Goal: Task Accomplishment & Management: Use online tool/utility

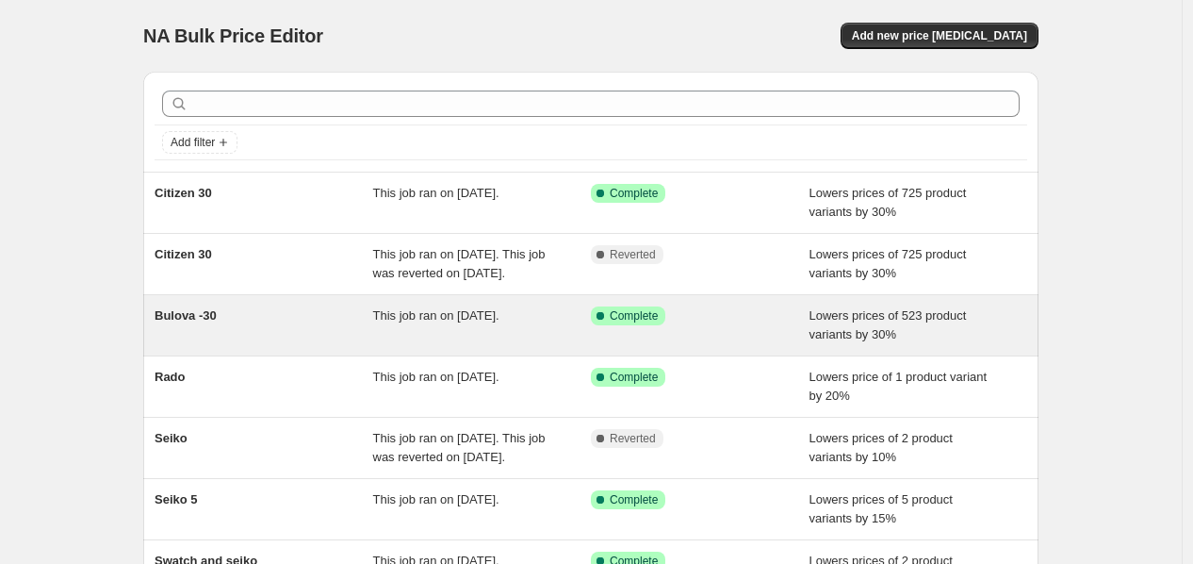
click at [462, 322] on span "This job ran on September 5, 2025." at bounding box center [436, 315] width 126 height 14
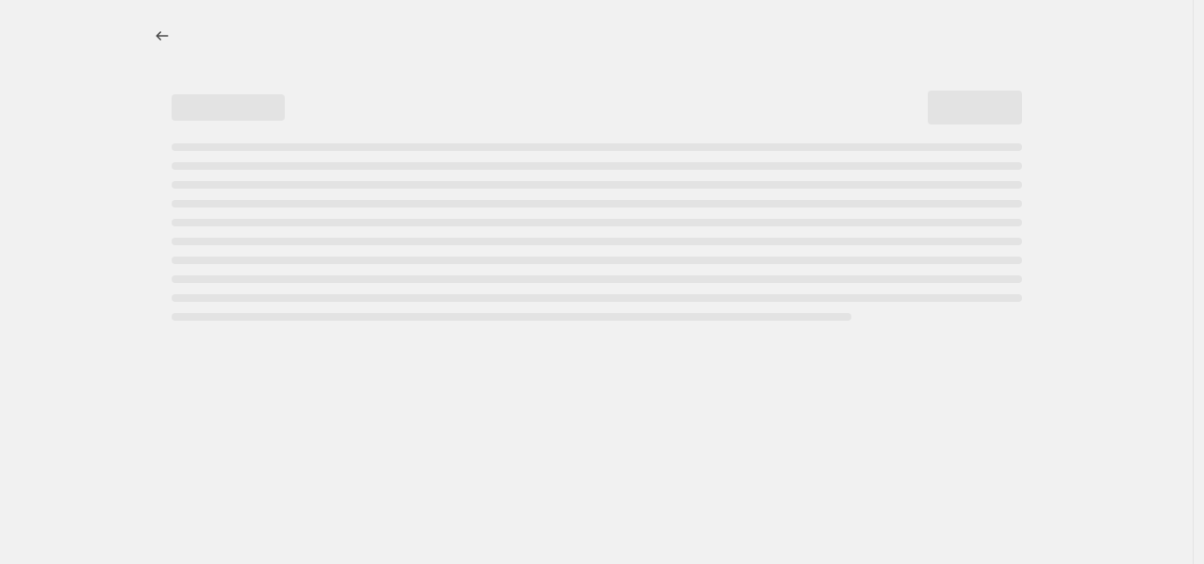
select select "percentage"
select select "collection"
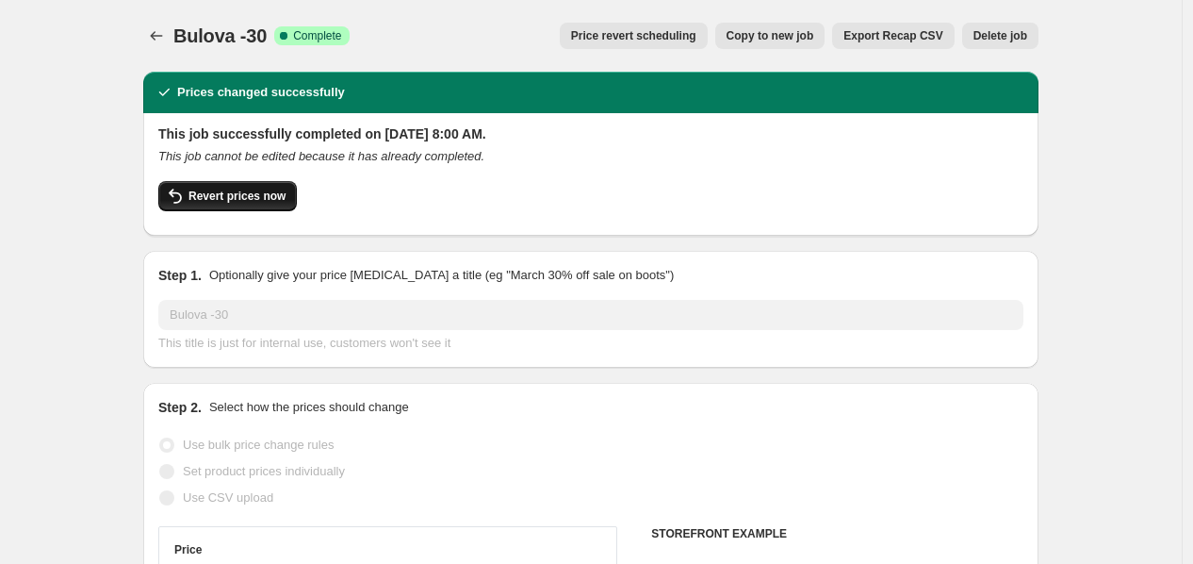
click at [254, 194] on span "Revert prices now" at bounding box center [236, 195] width 97 height 15
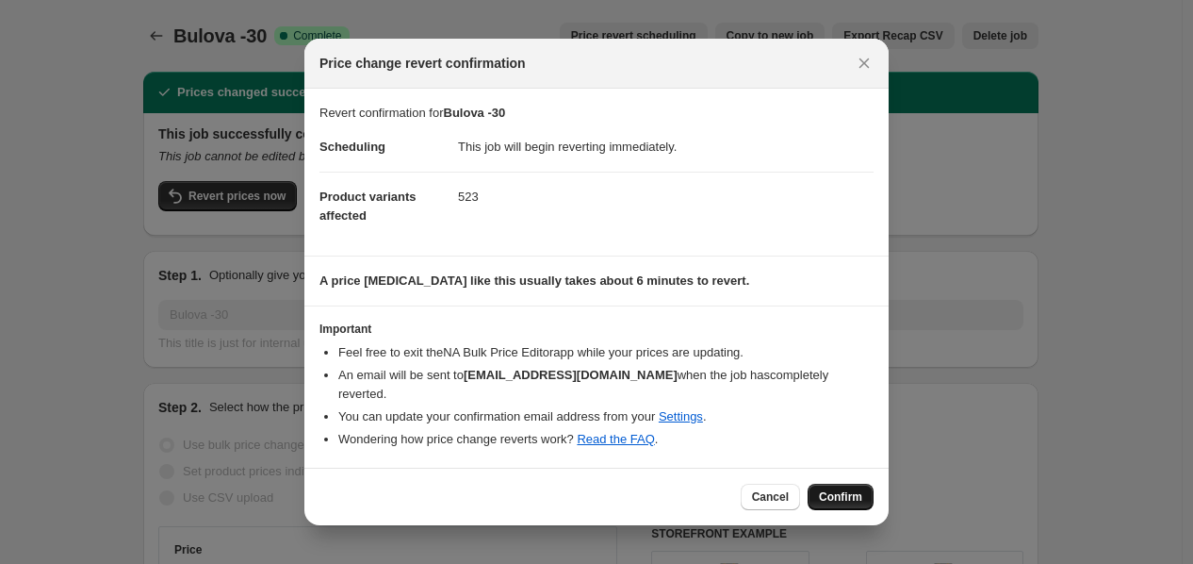
click at [829, 489] on span "Confirm" at bounding box center [840, 496] width 43 height 15
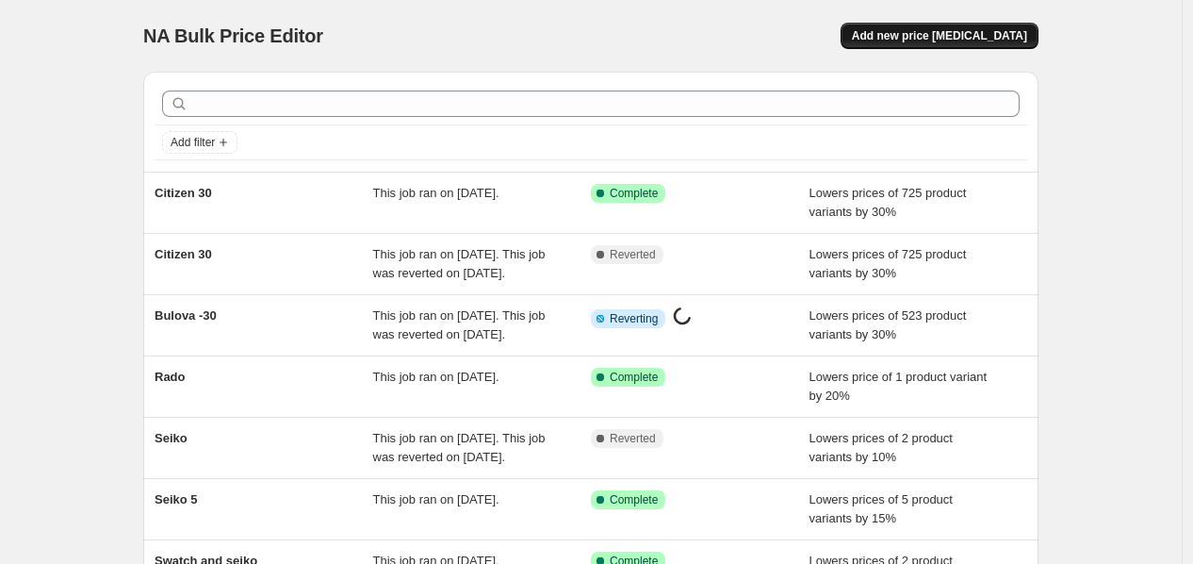
click at [1001, 34] on span "Add new price [MEDICAL_DATA]" at bounding box center [939, 35] width 175 height 15
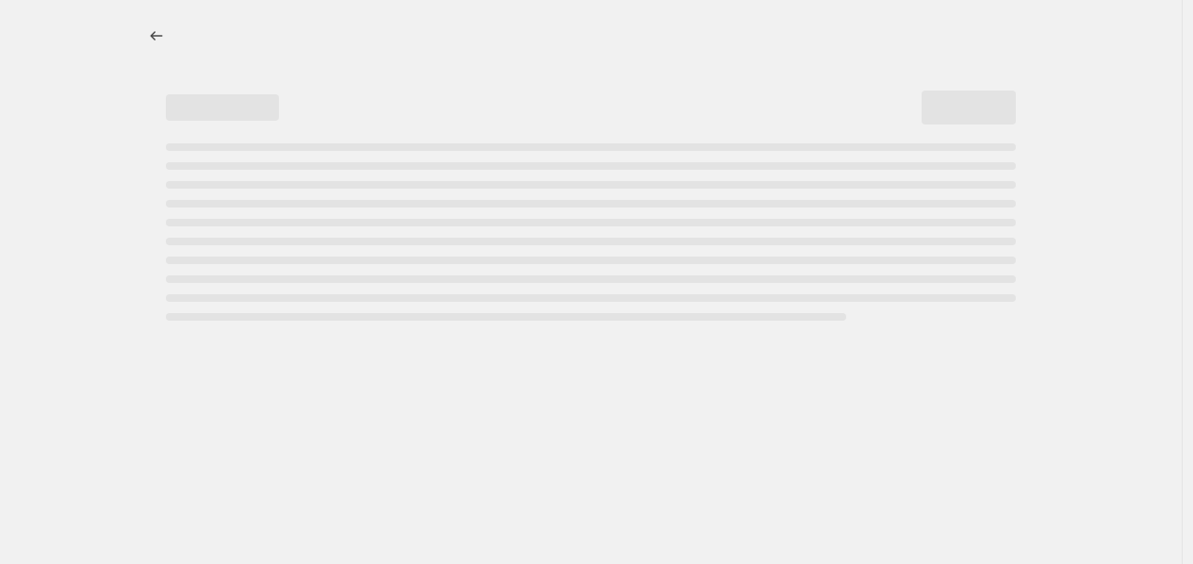
select select "percentage"
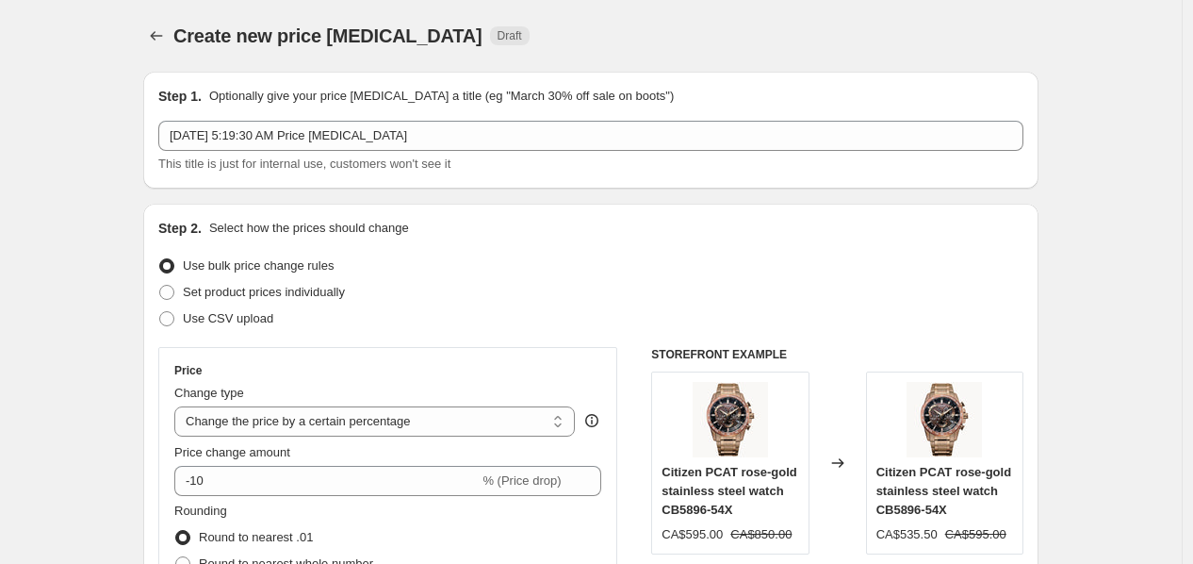
click at [278, 152] on div "[DATE] 5:19:30 AM Price [MEDICAL_DATA] This title is just for internal use, cus…" at bounding box center [590, 147] width 865 height 53
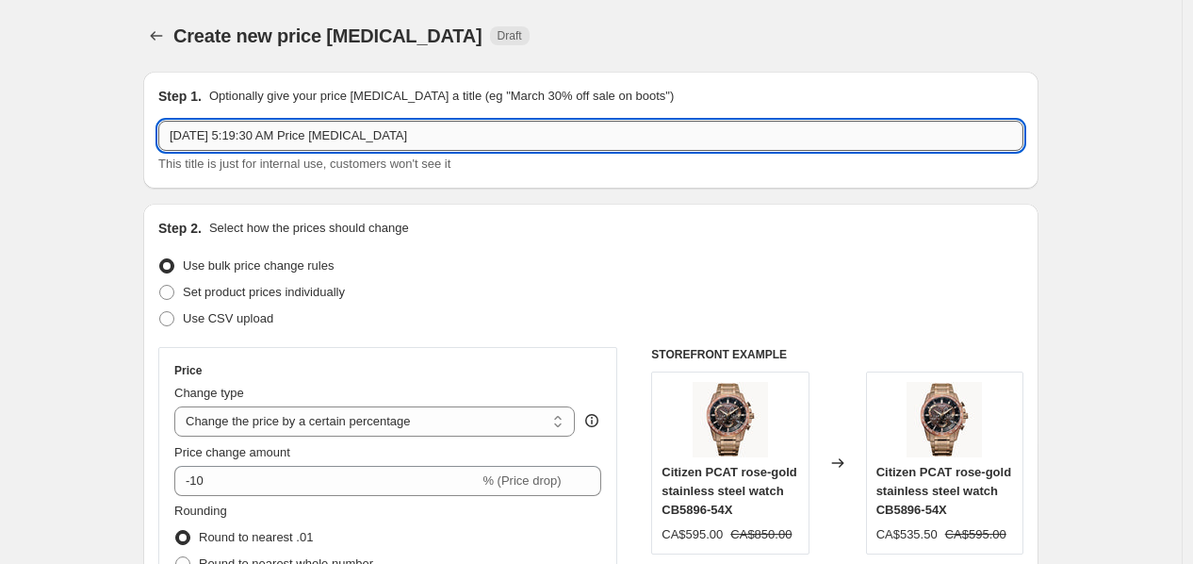
click at [297, 134] on input "[DATE] 5:19:30 AM Price [MEDICAL_DATA]" at bounding box center [590, 136] width 865 height 30
click at [297, 134] on input "Sep 11, 2025, 5:19:30 AM Price change job" at bounding box center [590, 136] width 865 height 30
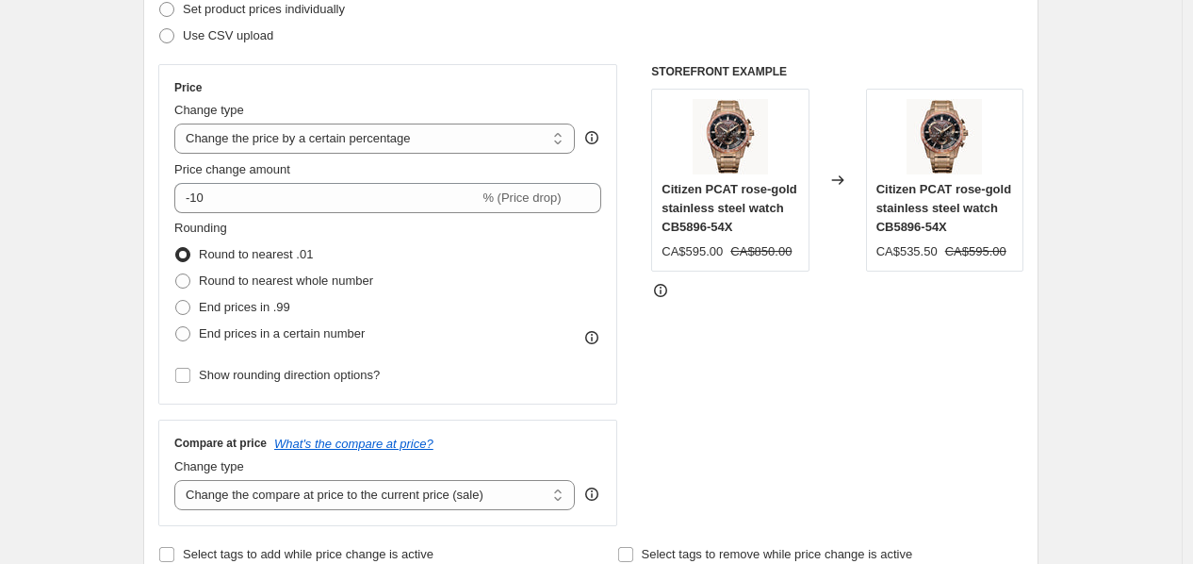
scroll to position [297, 0]
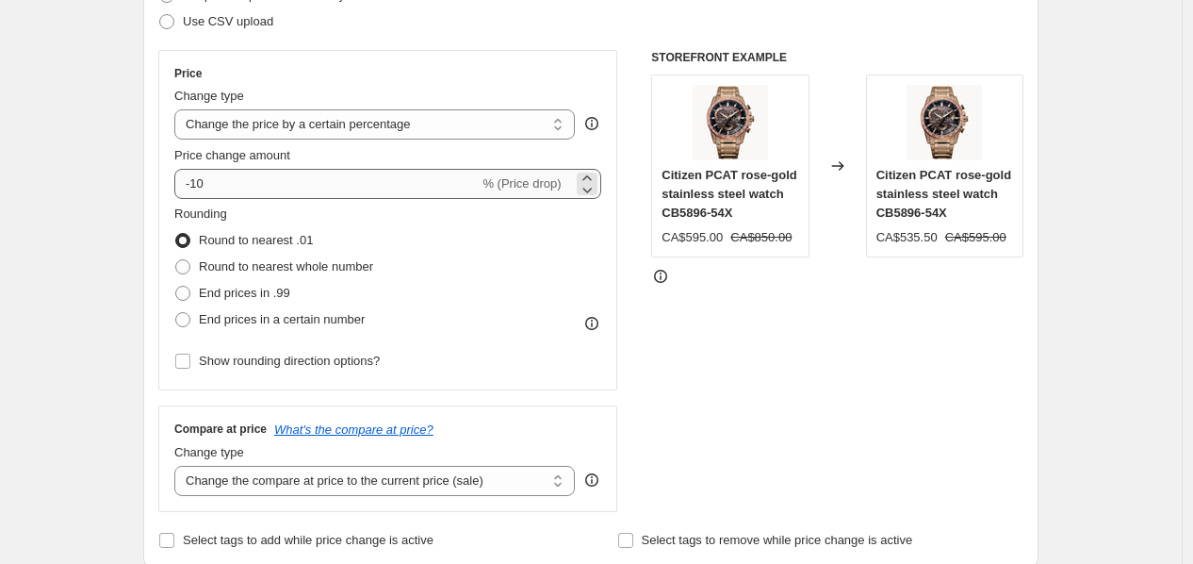
type input "Bulova 30 %"
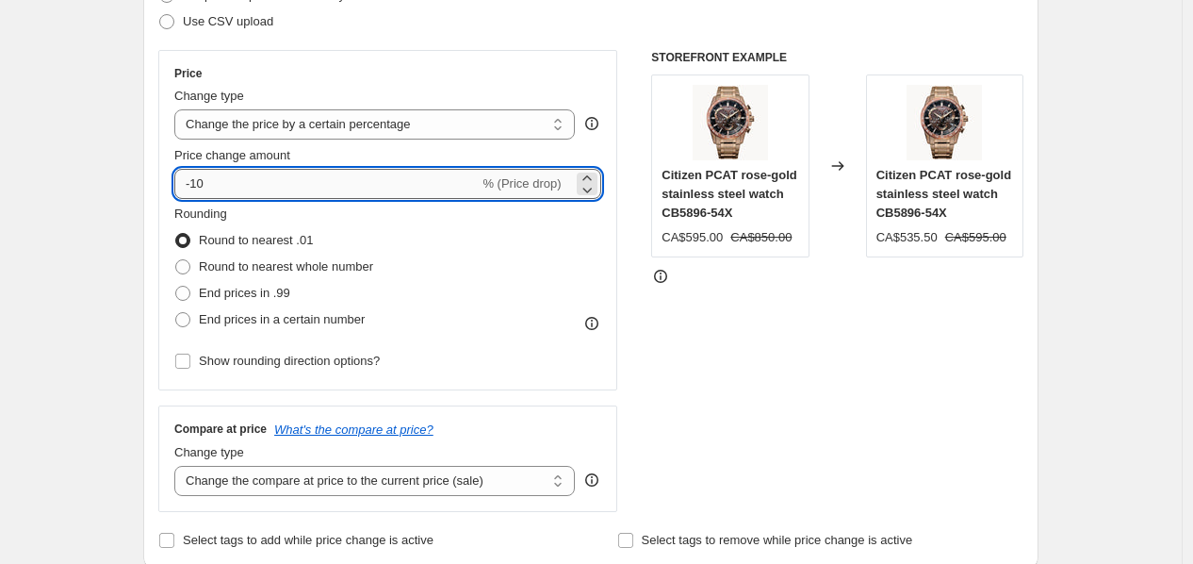
click at [276, 193] on input "-10" at bounding box center [326, 184] width 304 height 30
type input "-1"
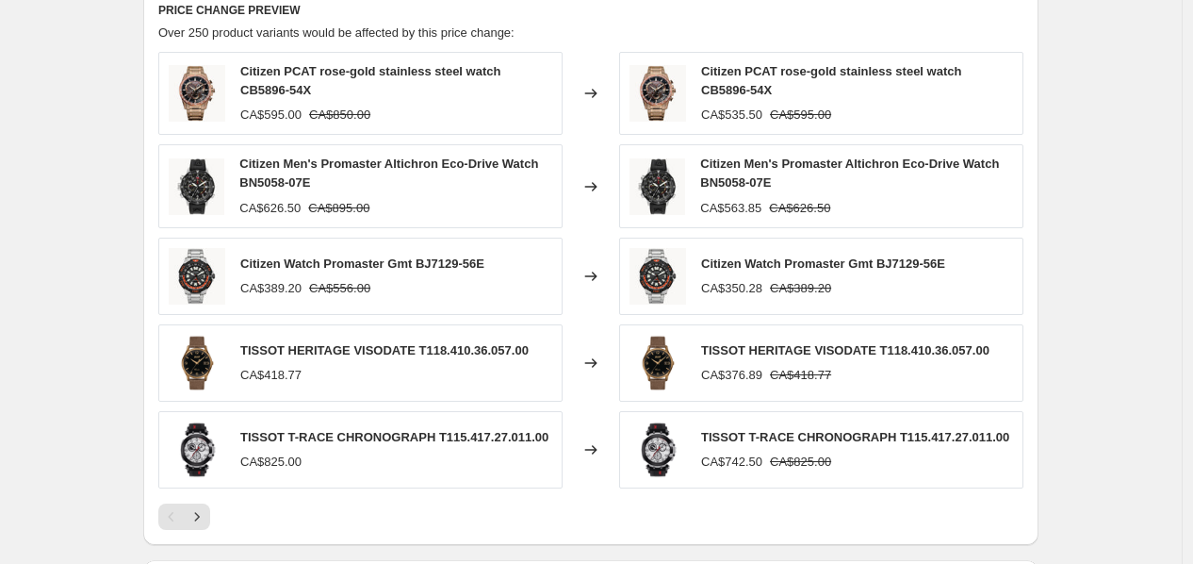
scroll to position [993, 0]
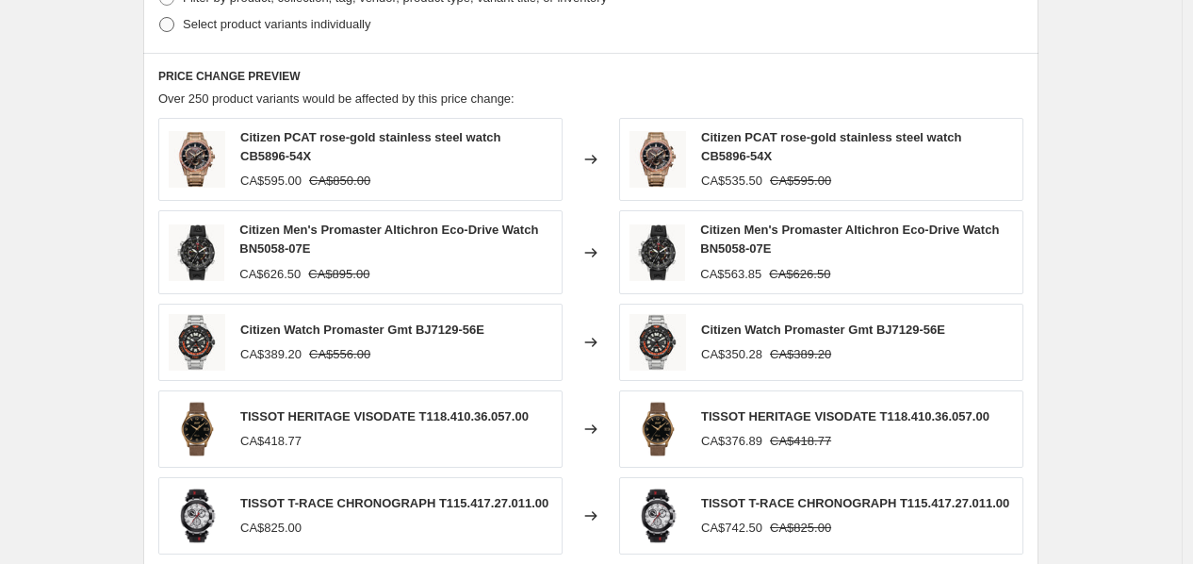
type input "-30"
click at [319, 18] on span "Select product variants individually" at bounding box center [277, 24] width 188 height 14
click at [160, 18] on input "Select product variants individually" at bounding box center [159, 17] width 1 height 1
radio input "true"
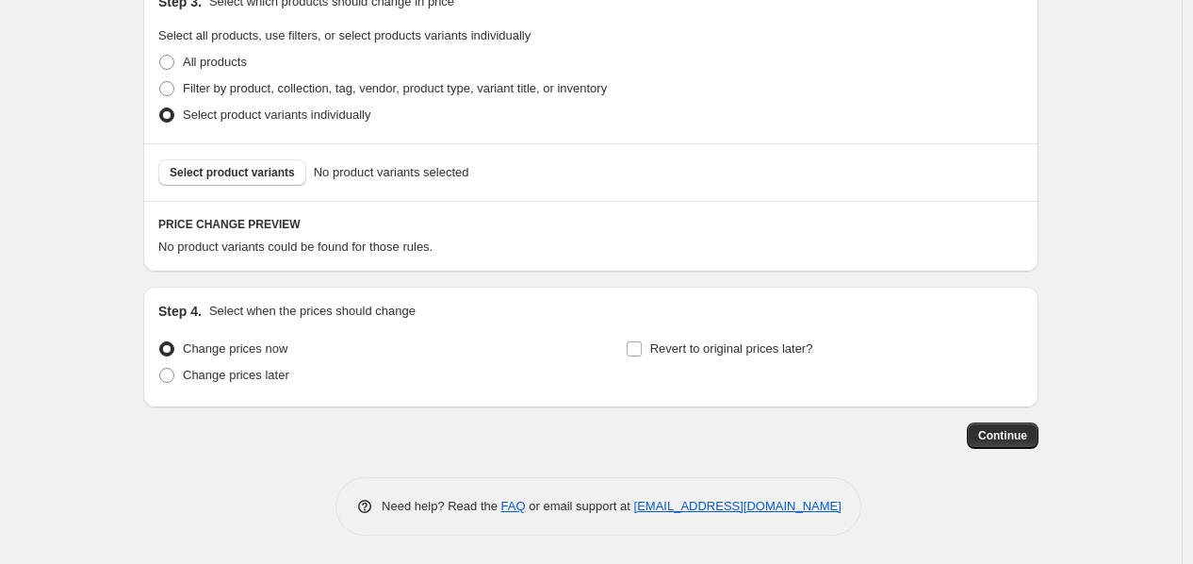
scroll to position [903, 0]
click at [287, 175] on span "Select product variants" at bounding box center [232, 172] width 125 height 15
